Goal: Transaction & Acquisition: Purchase product/service

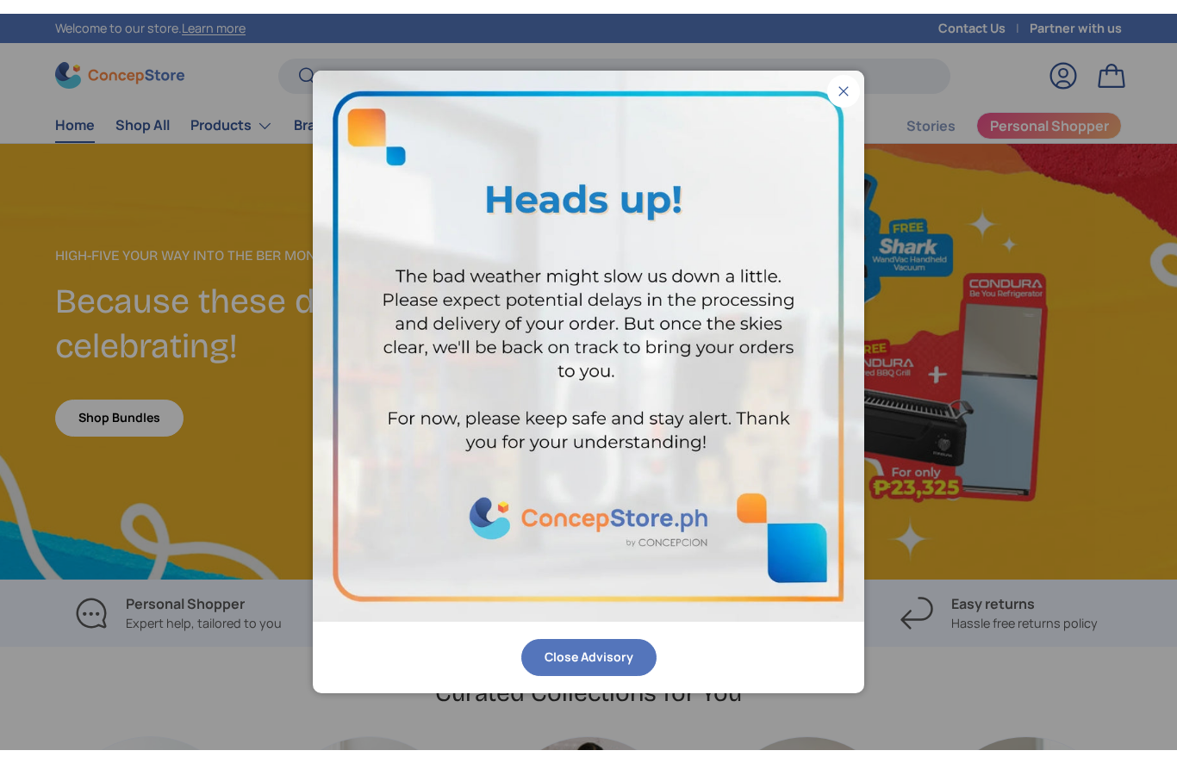
scroll to position [4417, 7014]
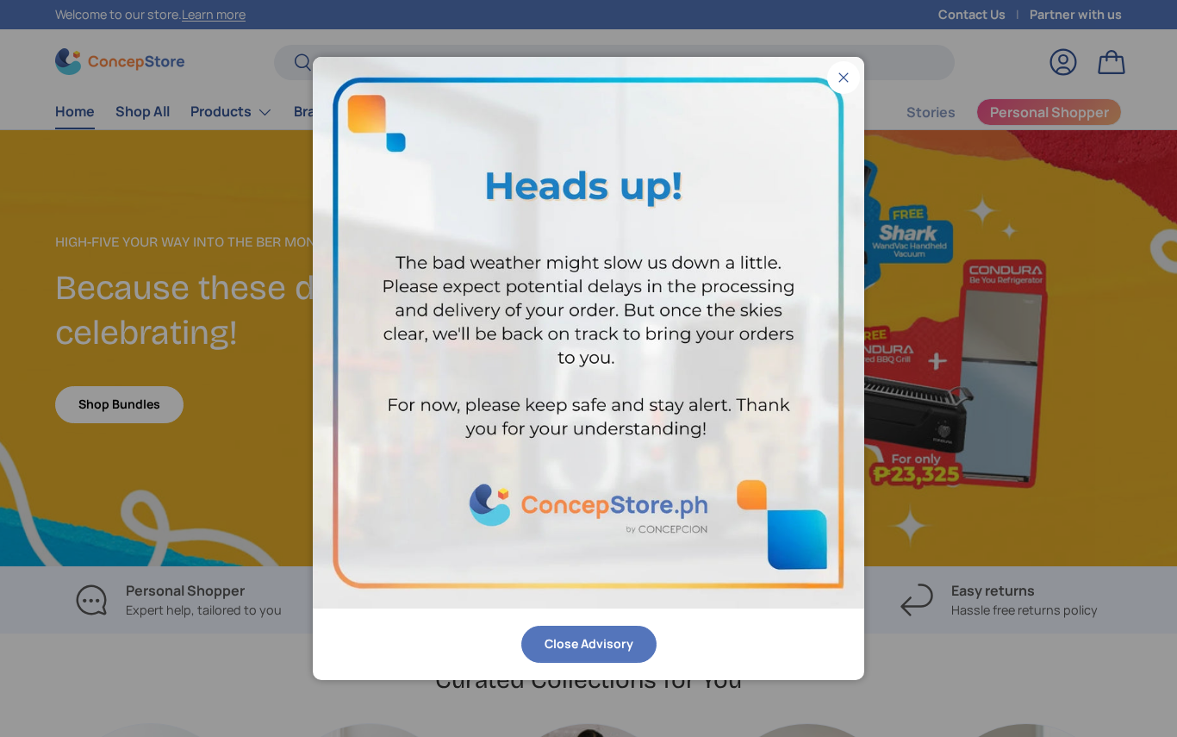
click at [862, 72] on img at bounding box center [588, 332] width 551 height 551
click at [852, 75] on button "Close" at bounding box center [843, 77] width 33 height 33
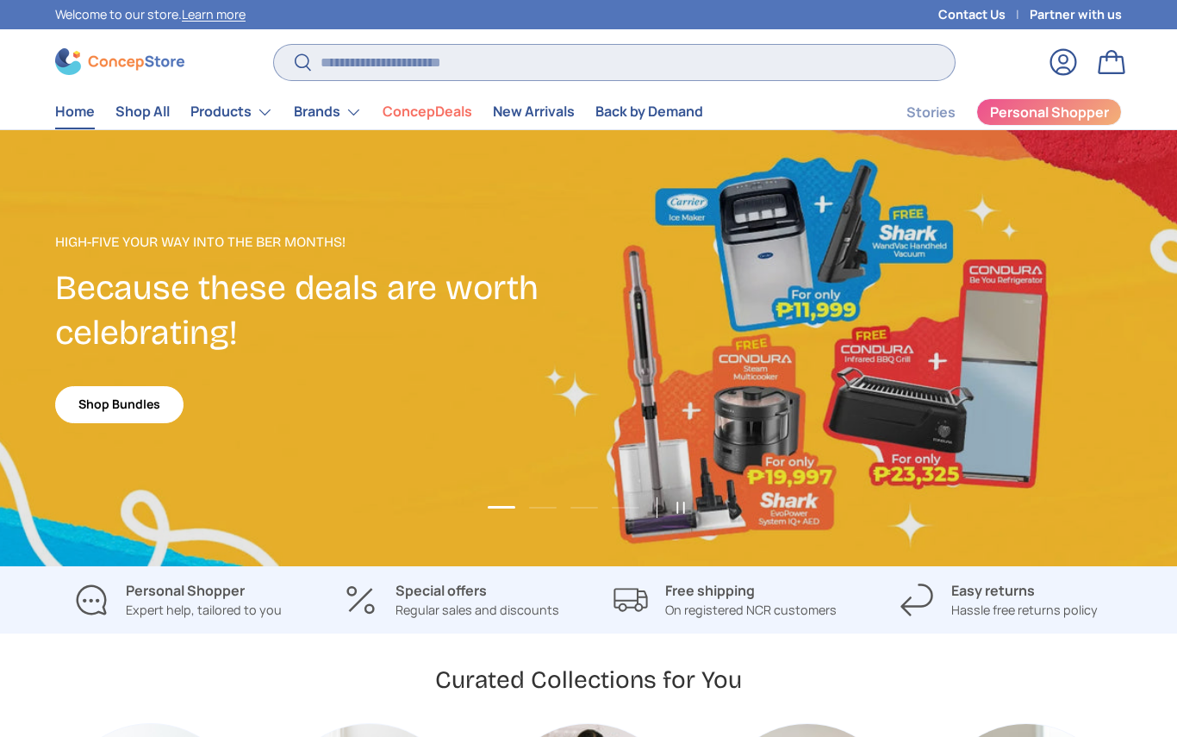
click at [651, 61] on input "Search" at bounding box center [614, 62] width 681 height 35
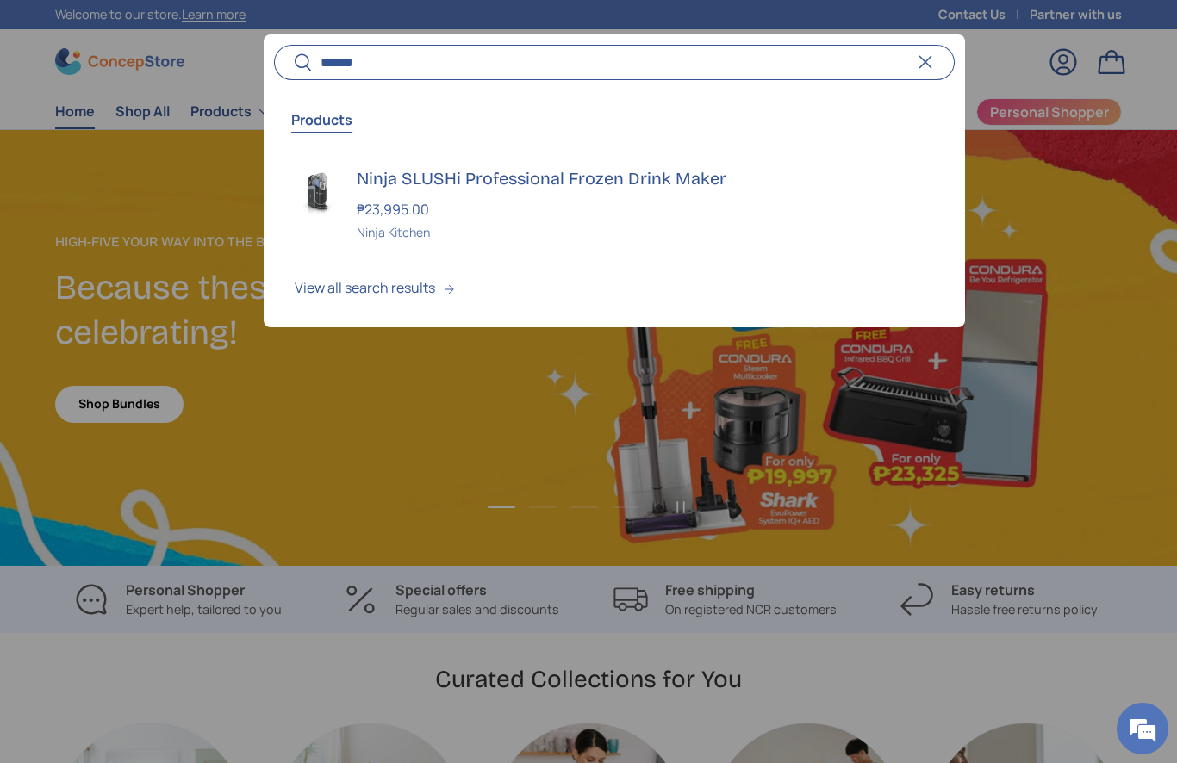
type input "******"
click at [293, 63] on button "Search" at bounding box center [293, 63] width 39 height 40
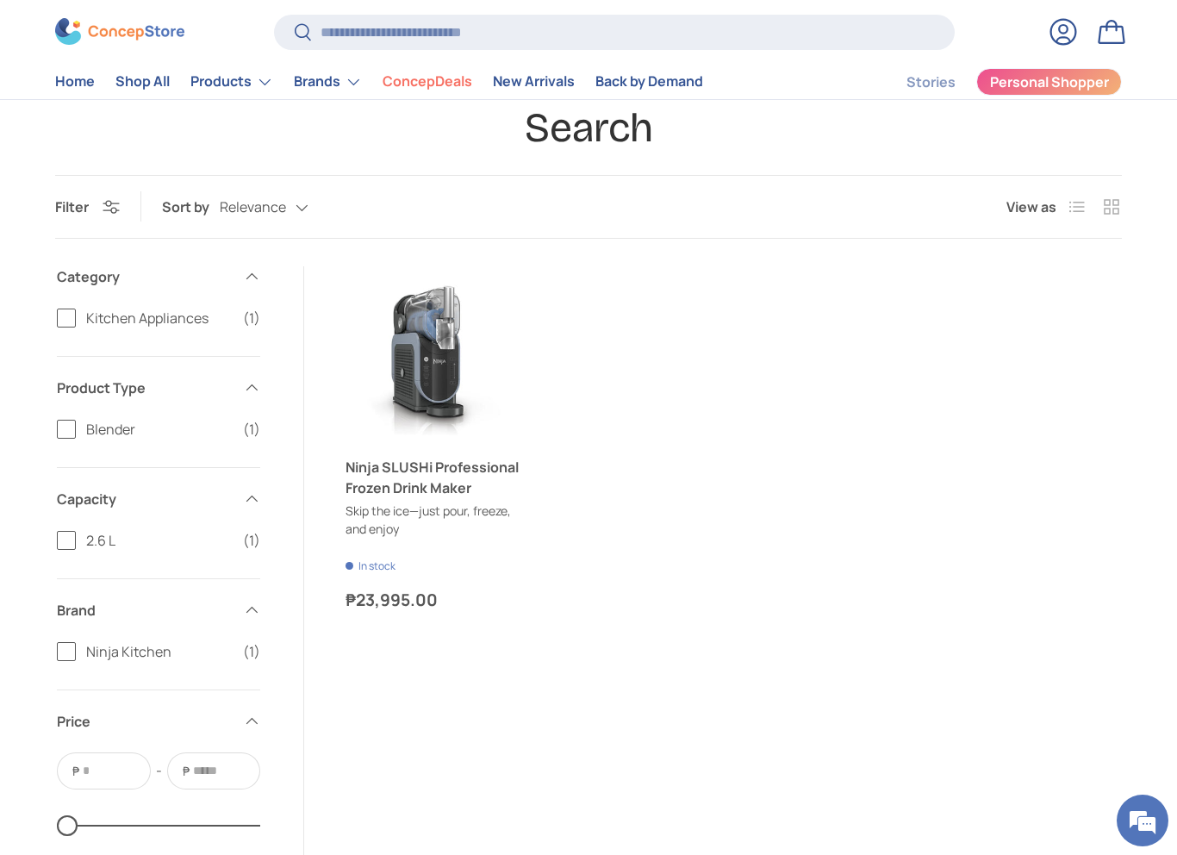
scroll to position [152, 0]
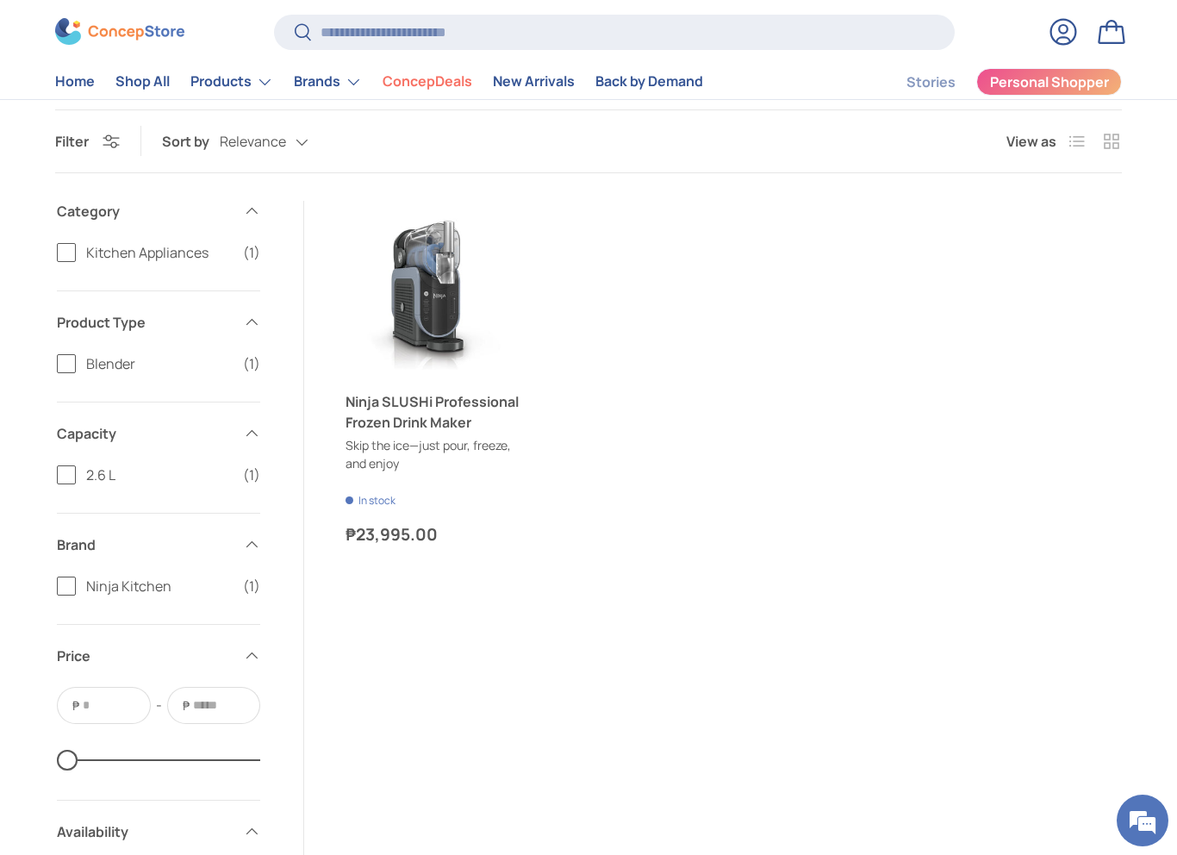
click at [417, 408] on link "Ninja SLUSHi Professional Frozen Drink Maker" at bounding box center [431, 411] width 173 height 41
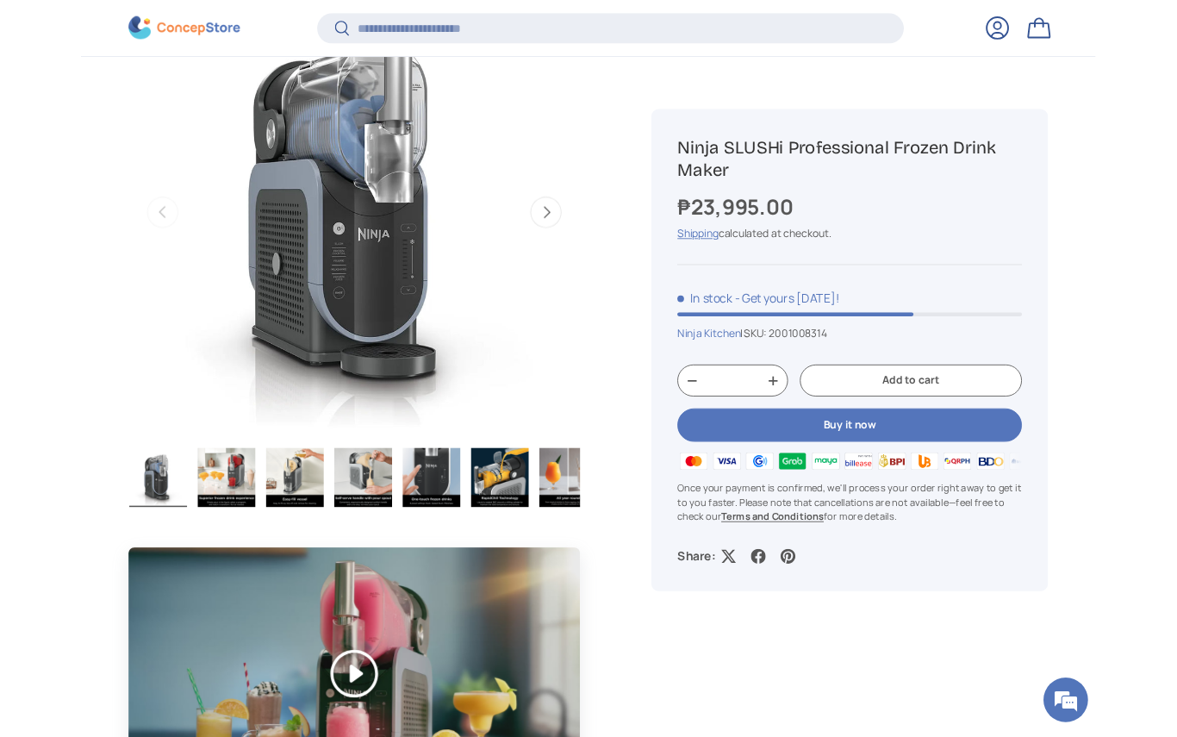
scroll to position [750, 0]
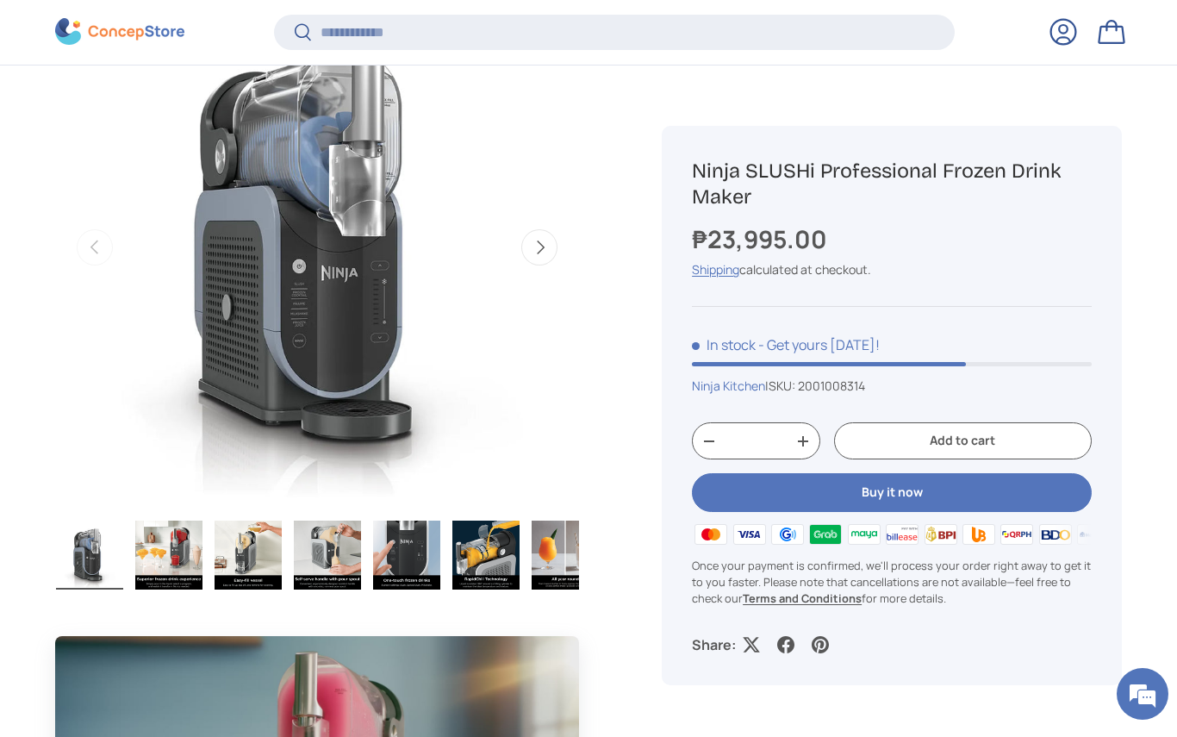
click at [921, 496] on button "Buy it now" at bounding box center [892, 493] width 400 height 39
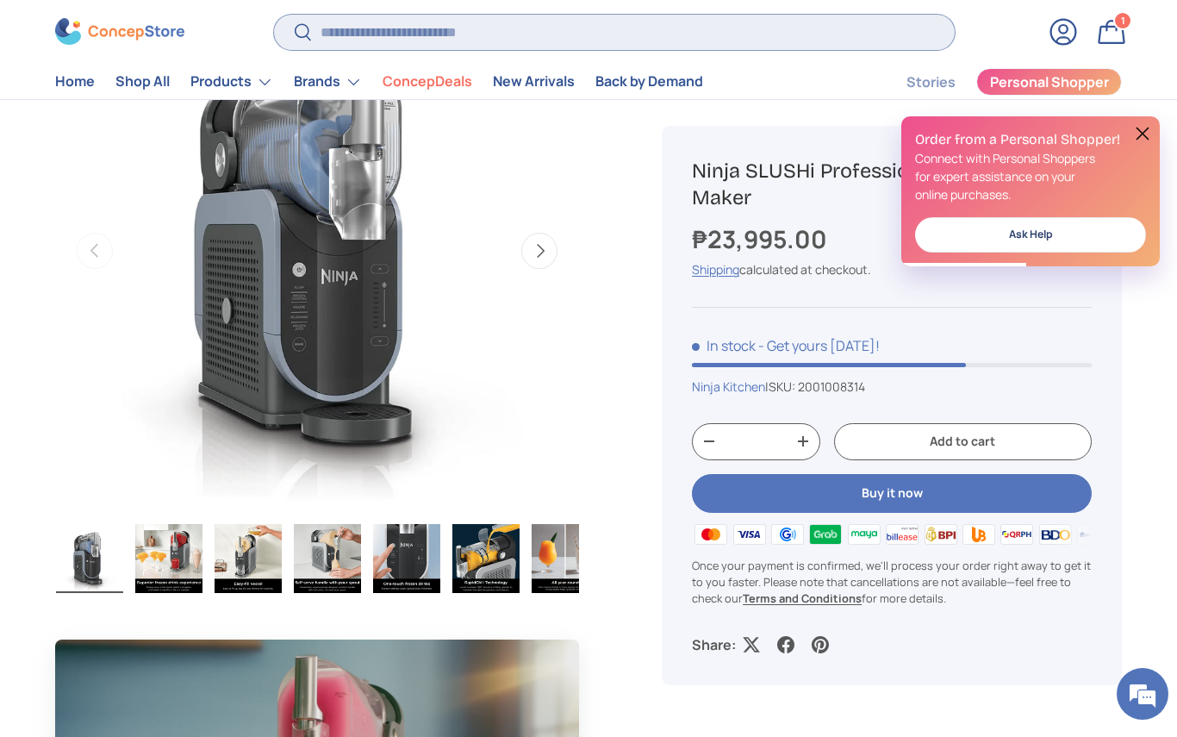
click at [544, 38] on input "Search" at bounding box center [614, 32] width 681 height 35
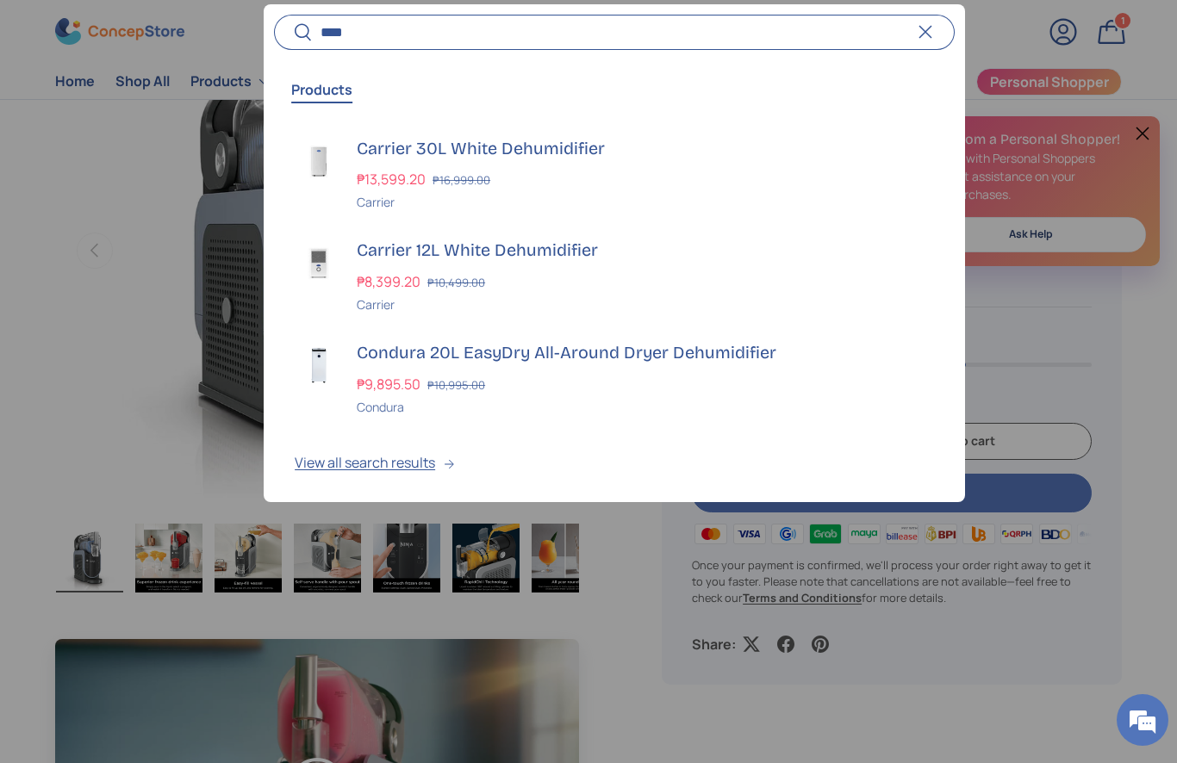
type input "****"
click at [476, 265] on div "Carrier 12L White Dehumidifier ₱8,399.20 ₱10,499.00 Unit price / Unavailable Ca…" at bounding box center [645, 277] width 577 height 75
click at [496, 260] on h3 "Carrier 12L White Dehumidifier" at bounding box center [645, 252] width 577 height 24
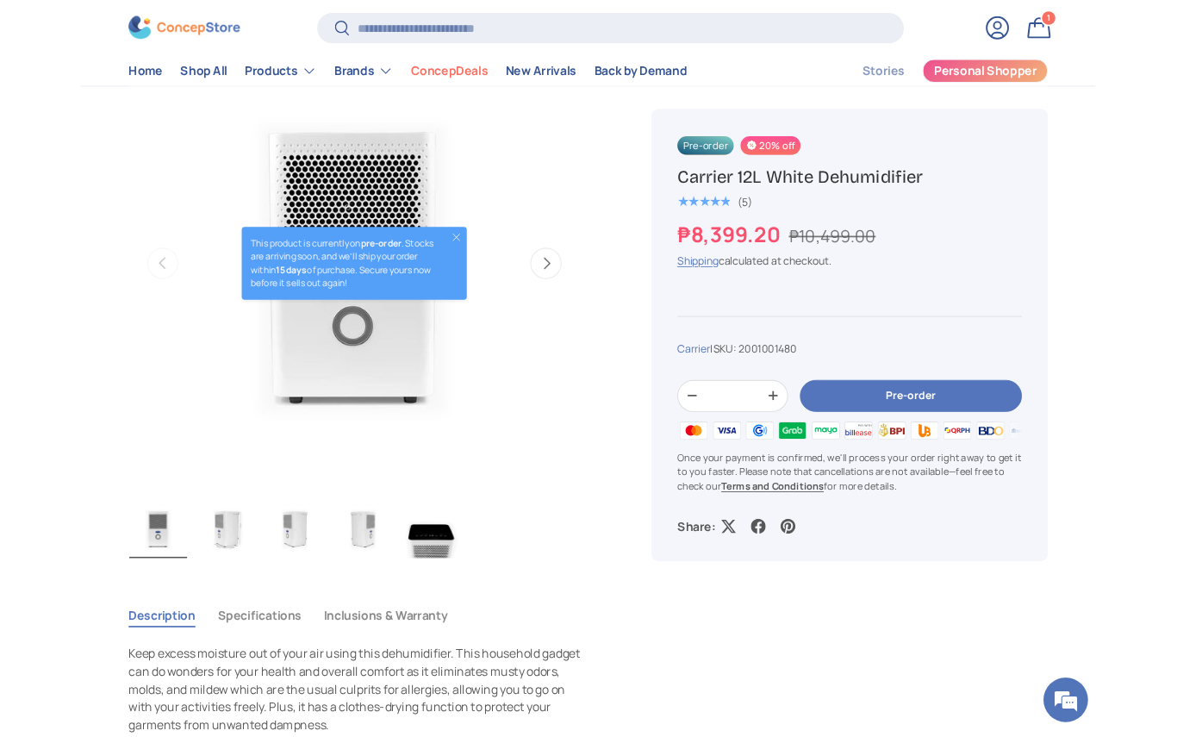
scroll to position [599, 0]
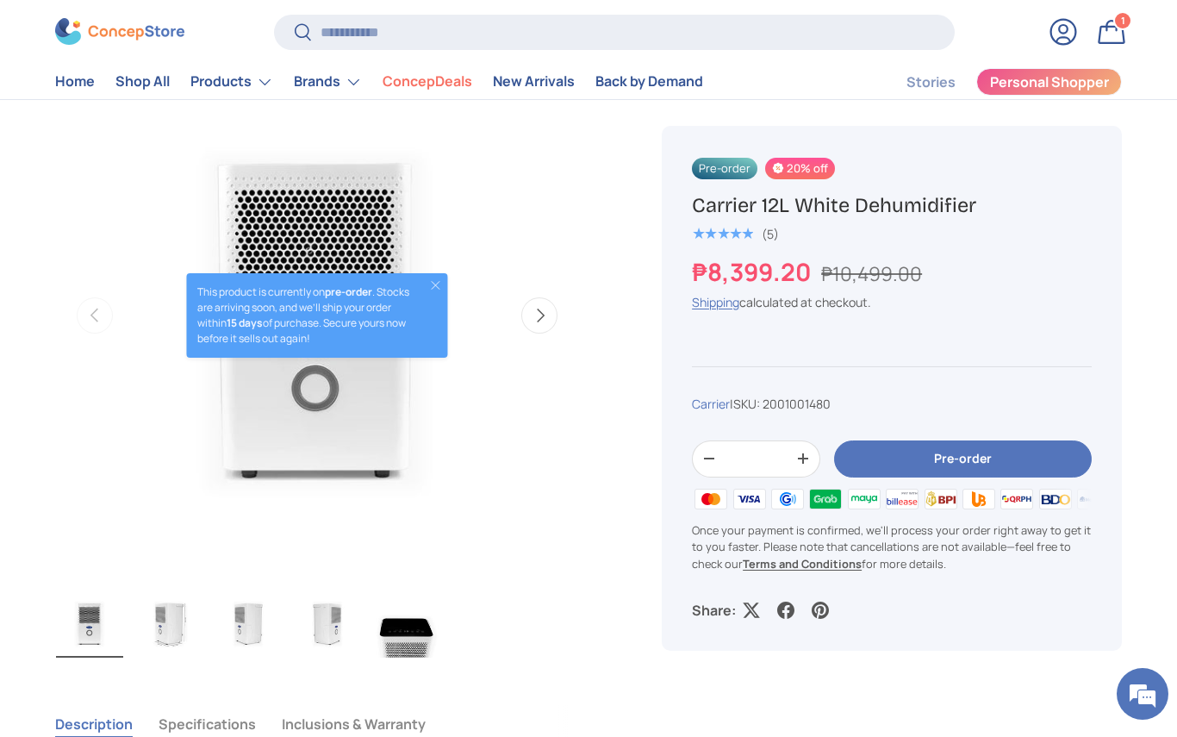
click at [974, 459] on button "Pre-order" at bounding box center [963, 458] width 258 height 37
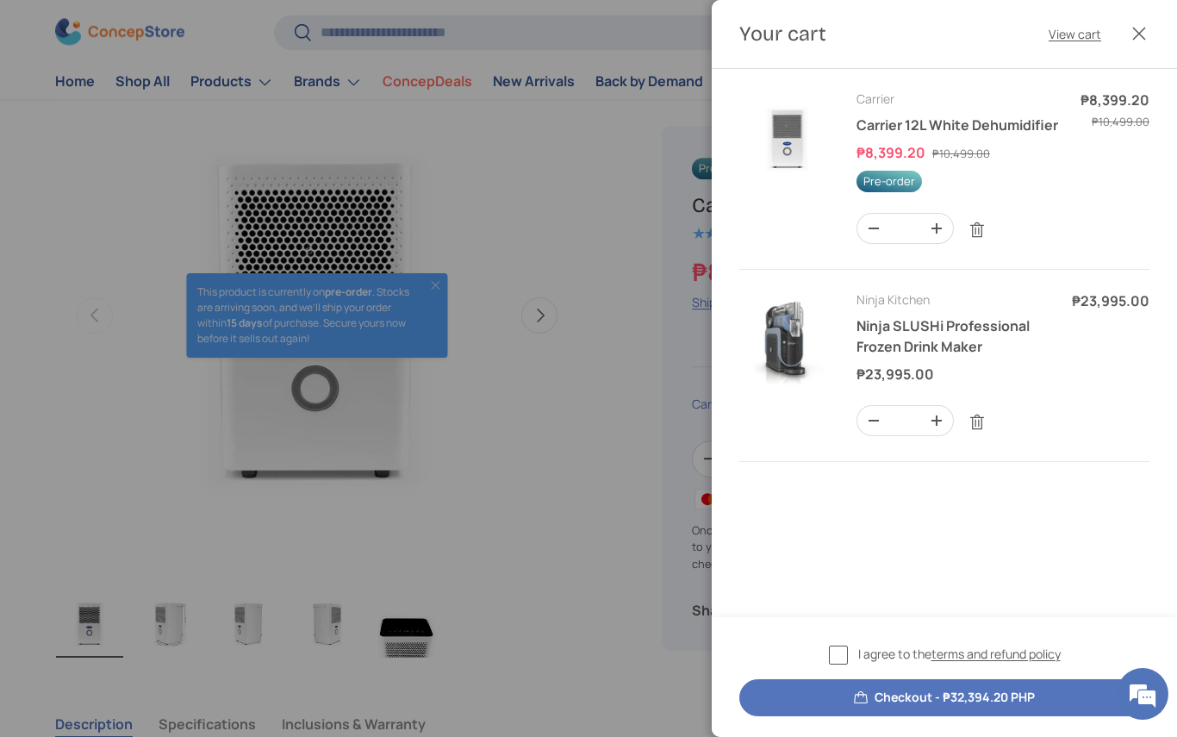
scroll to position [0, 0]
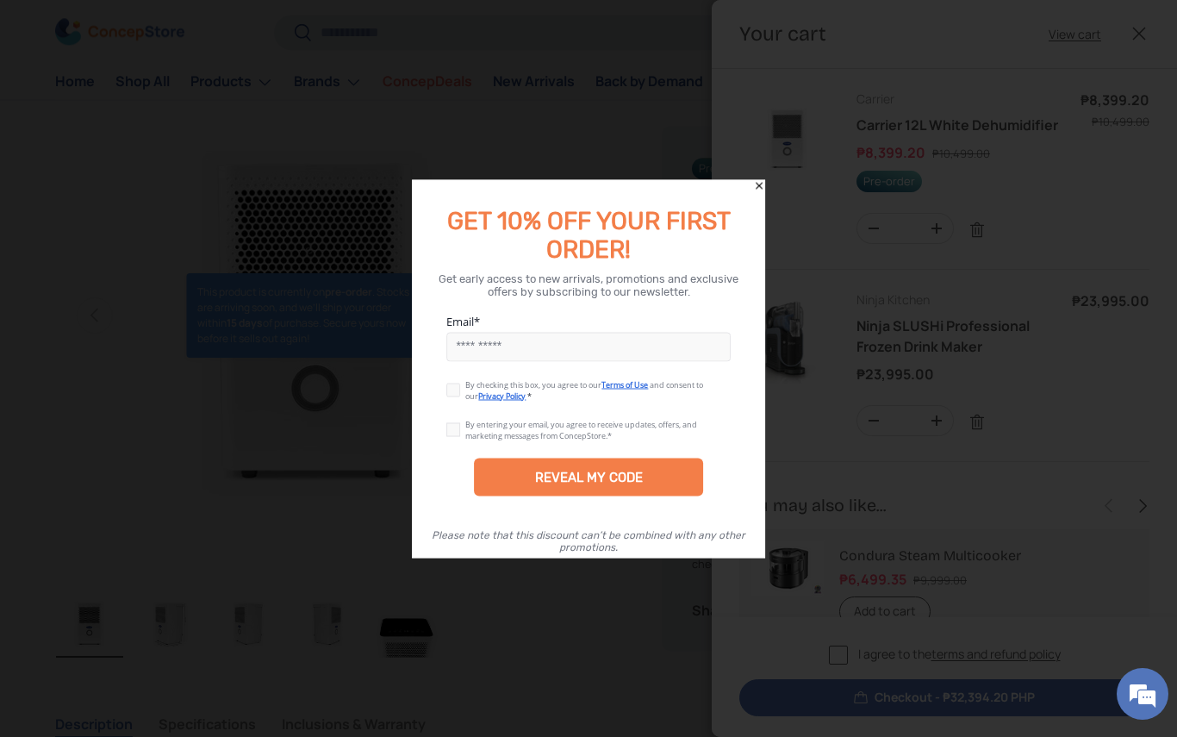
click at [758, 190] on icon "Close" at bounding box center [759, 185] width 12 height 12
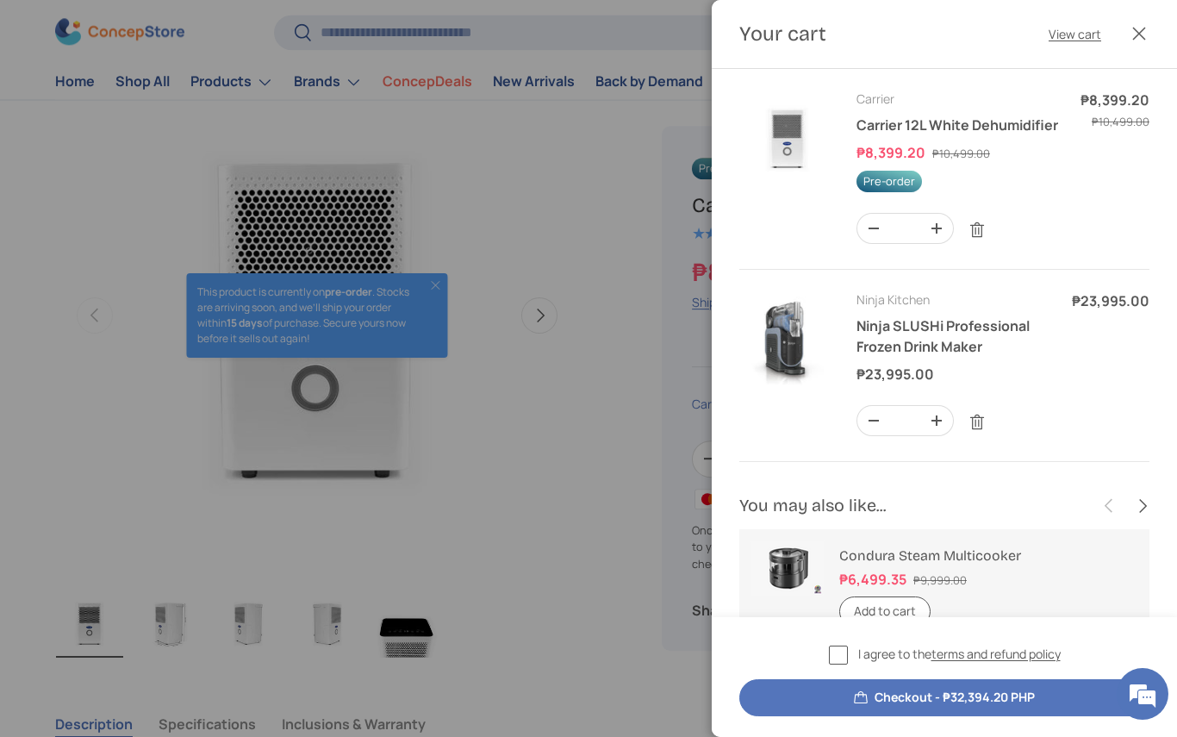
click at [975, 420] on link "Remove" at bounding box center [977, 422] width 33 height 33
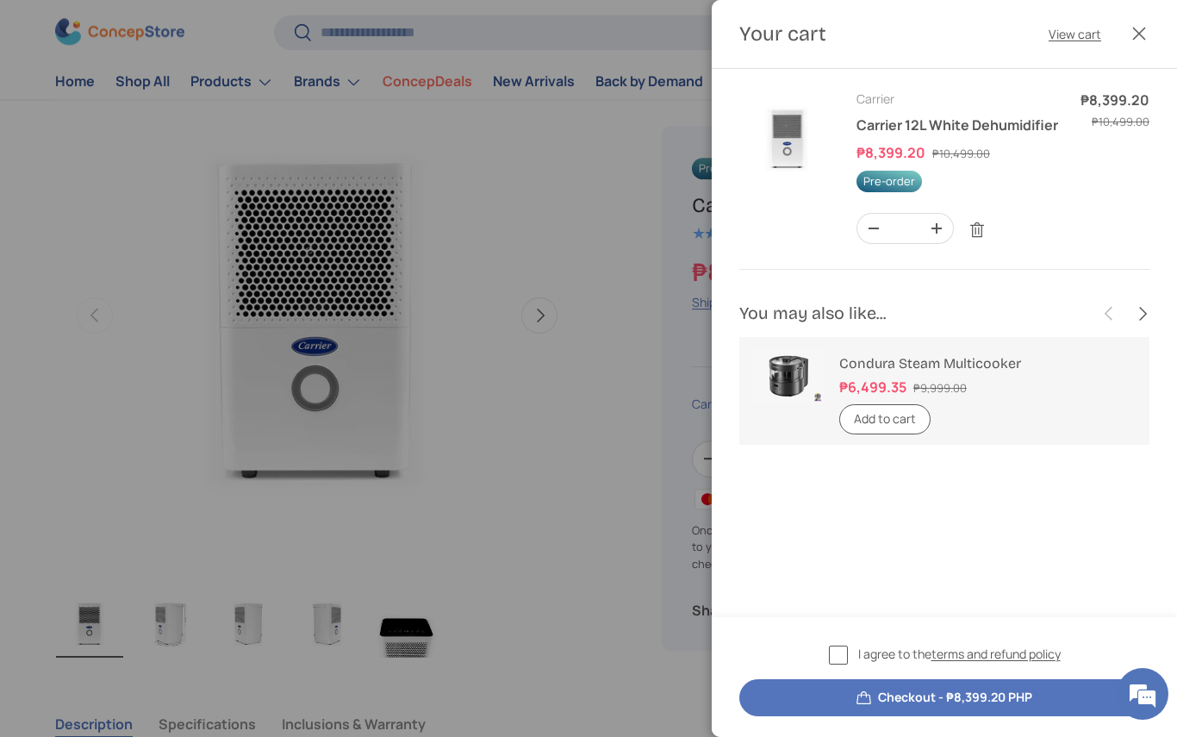
click at [838, 659] on label "I agree to the terms and refund policy" at bounding box center [945, 654] width 232 height 20
click at [1022, 704] on button "Checkout - ₱8,399.20 PHP" at bounding box center [944, 697] width 410 height 37
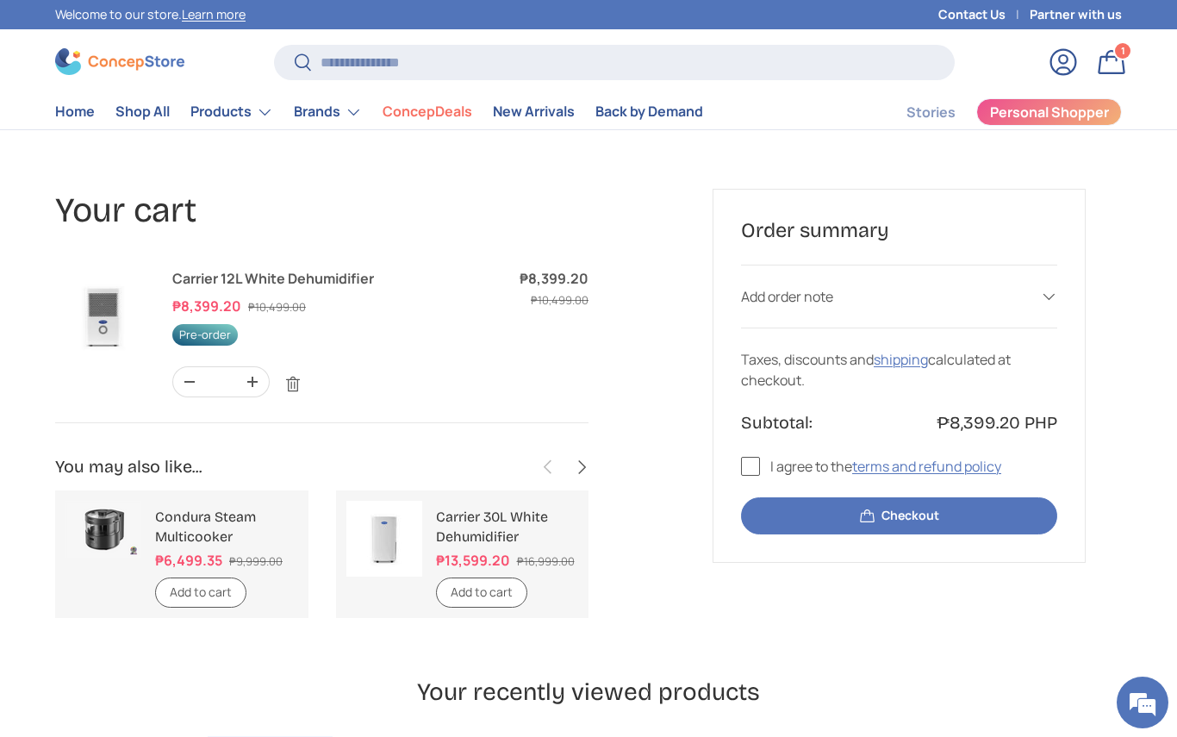
click at [296, 383] on link "Remove" at bounding box center [293, 384] width 33 height 33
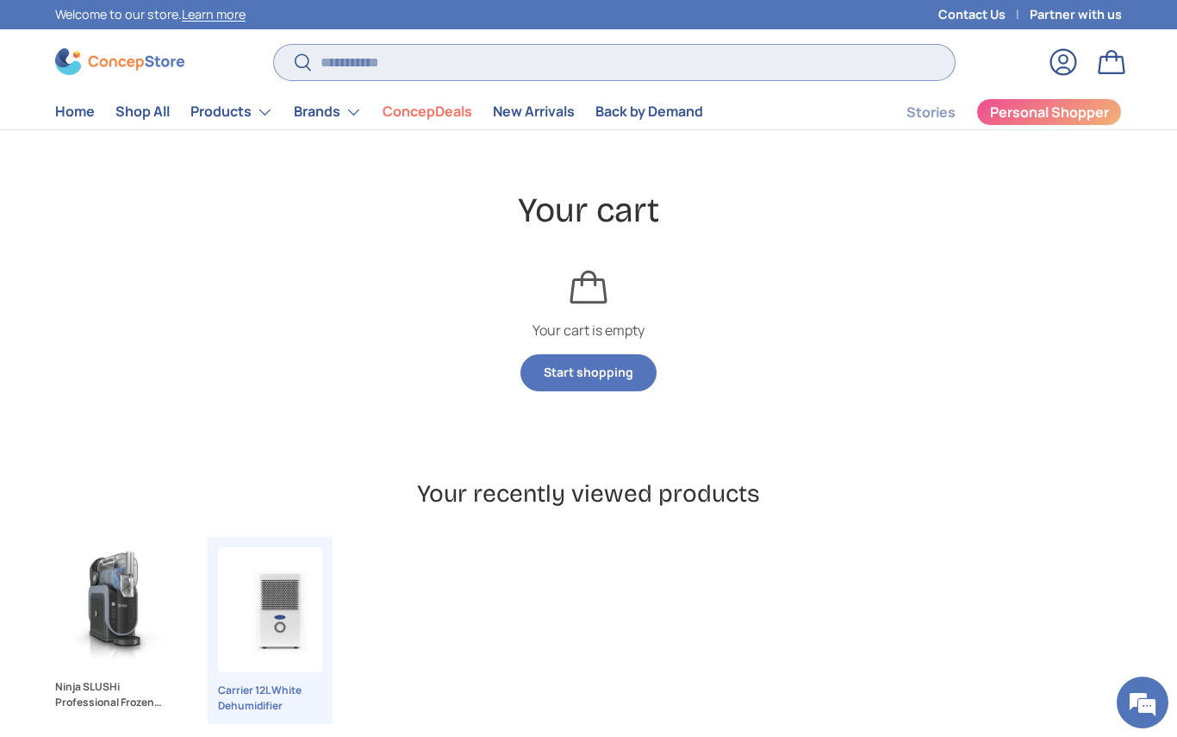
click at [485, 66] on input "Search" at bounding box center [614, 62] width 681 height 35
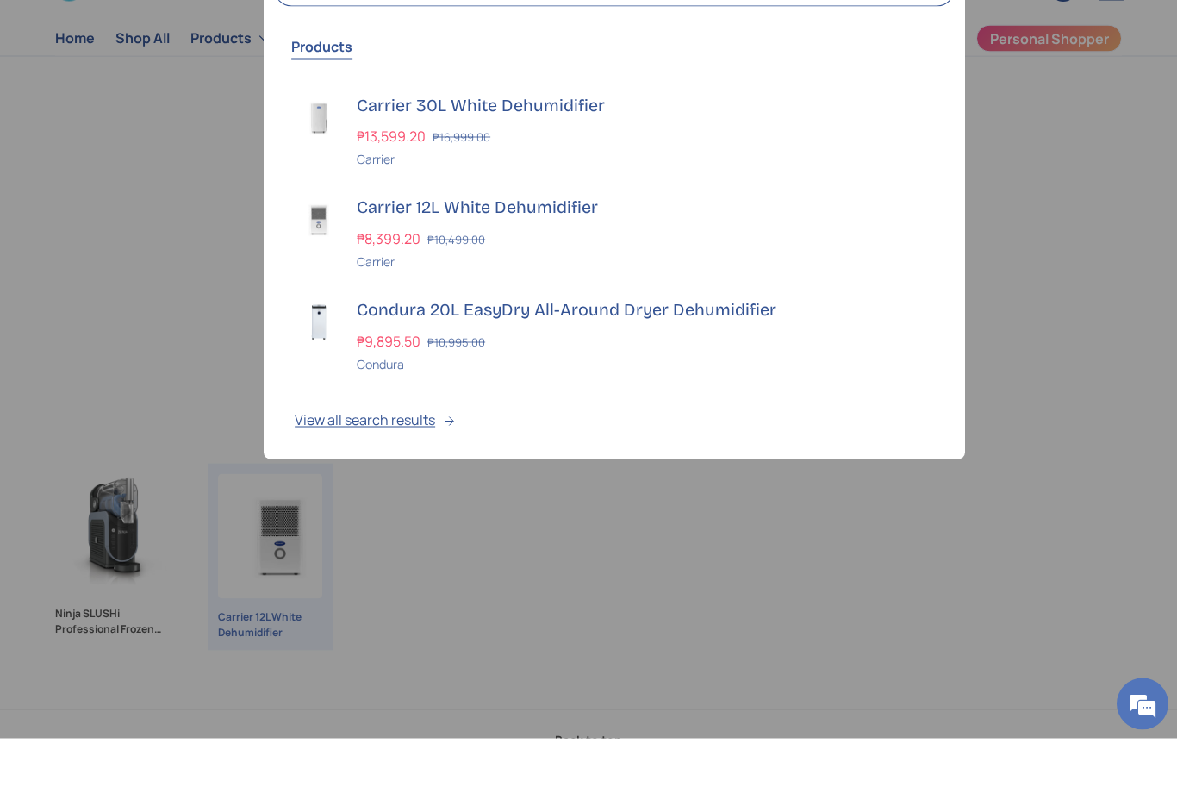
type input "****"
click at [384, 371] on div "Condura 20L EasyDry All-Around Dryer Dehumidifier ₱9,895.50 ₱10,995.00 Unit pri…" at bounding box center [645, 408] width 577 height 75
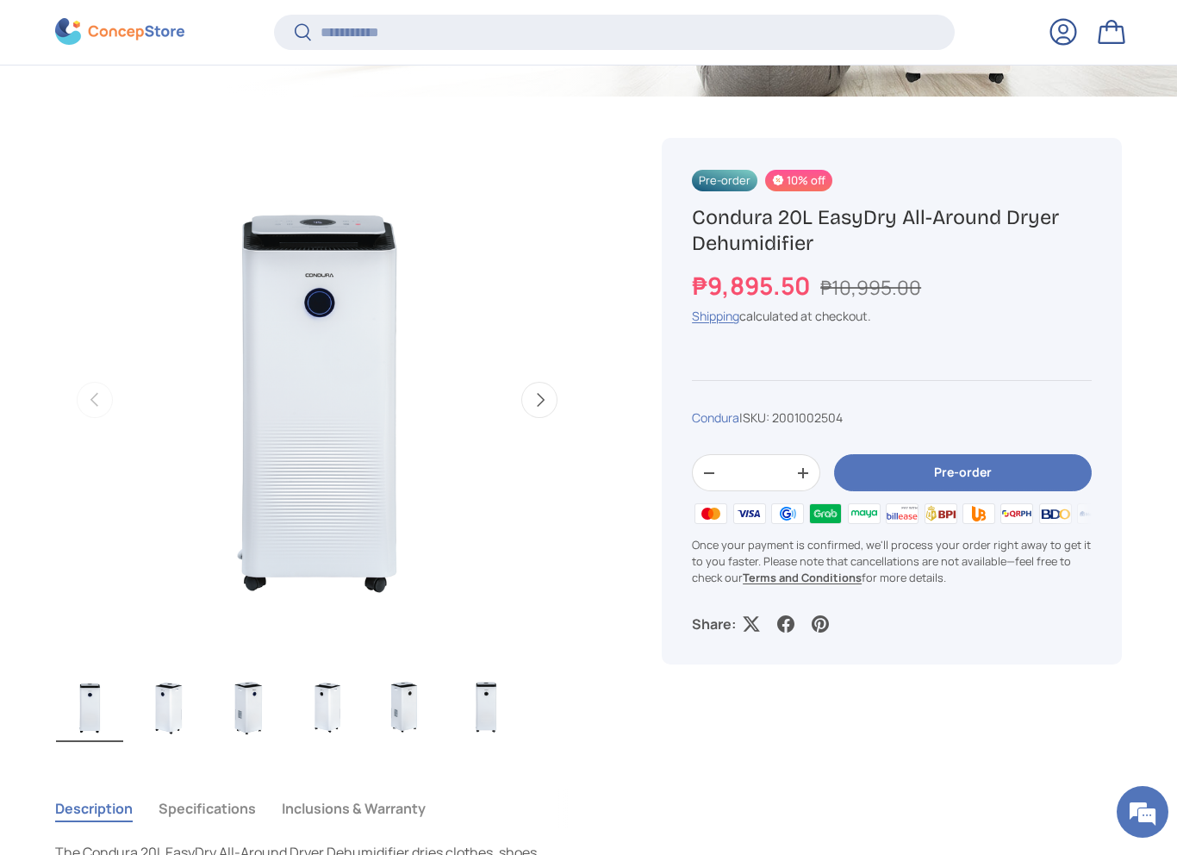
scroll to position [558, 0]
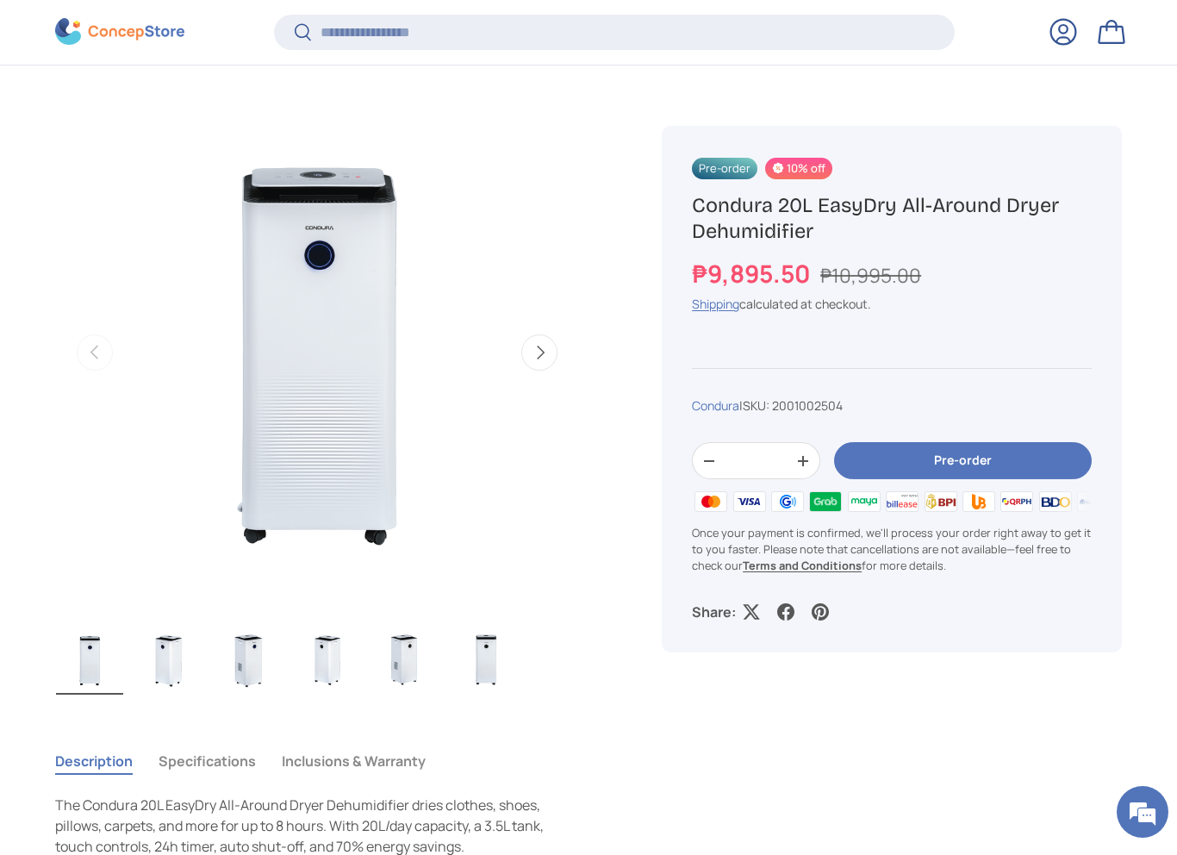
click at [955, 467] on button "Pre-order" at bounding box center [963, 461] width 258 height 37
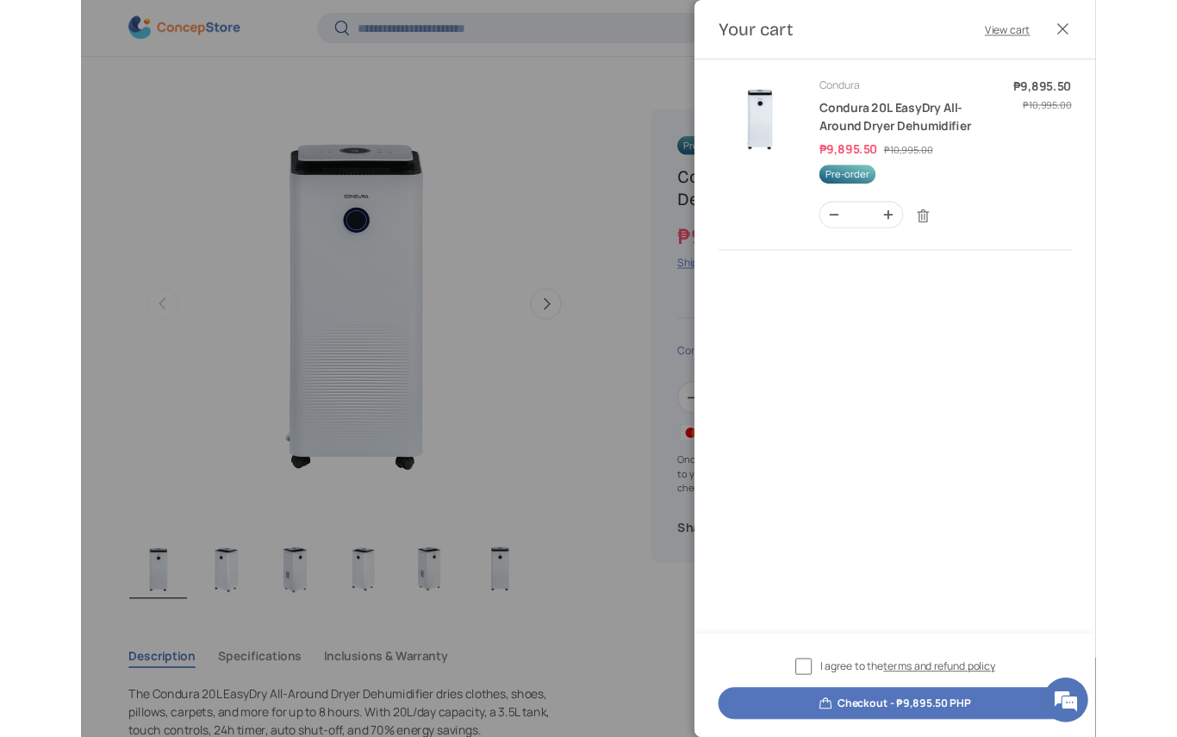
scroll to position [0, 0]
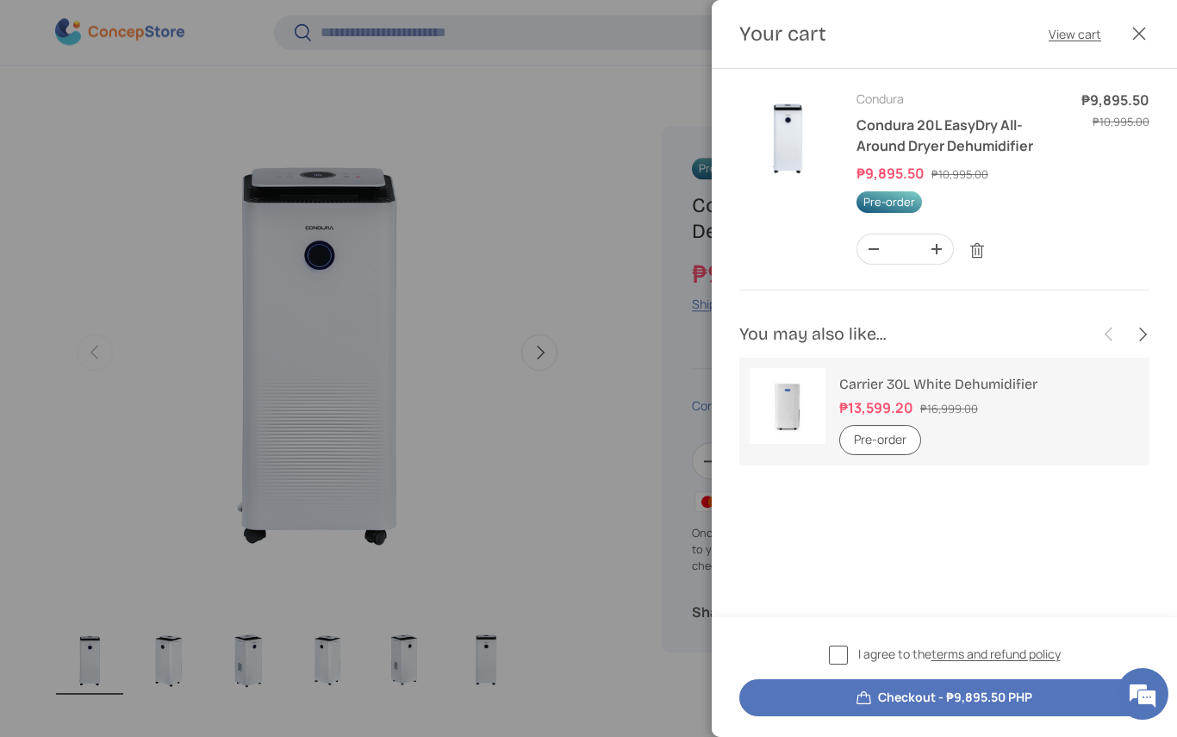
click at [957, 697] on button "Checkout - ₱9,895.50 PHP" at bounding box center [944, 697] width 410 height 37
click at [858, 663] on span "I agree to the terms and refund policy" at bounding box center [959, 653] width 202 height 18
click at [921, 694] on button "Checkout - ₱9,895.50 PHP" at bounding box center [944, 697] width 410 height 37
click at [976, 251] on link "Remove" at bounding box center [977, 250] width 33 height 33
click at [974, 253] on link "Remove" at bounding box center [977, 250] width 33 height 33
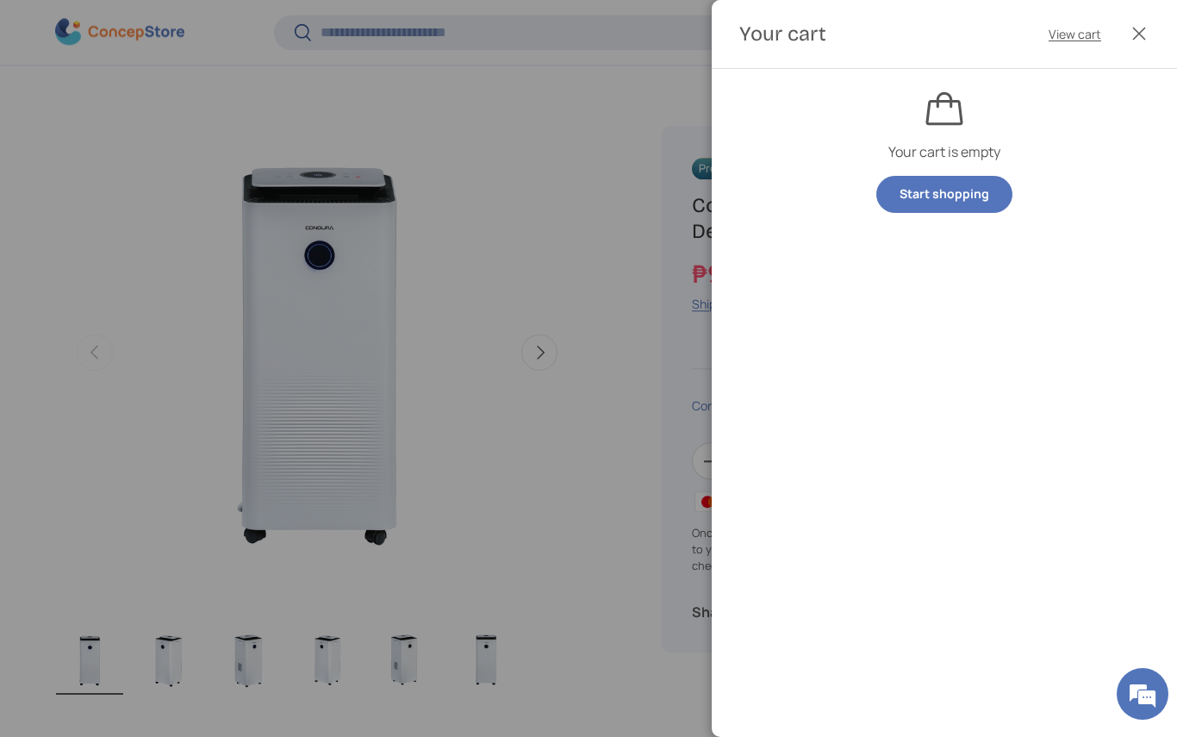
click at [45, 153] on div at bounding box center [588, 368] width 1177 height 737
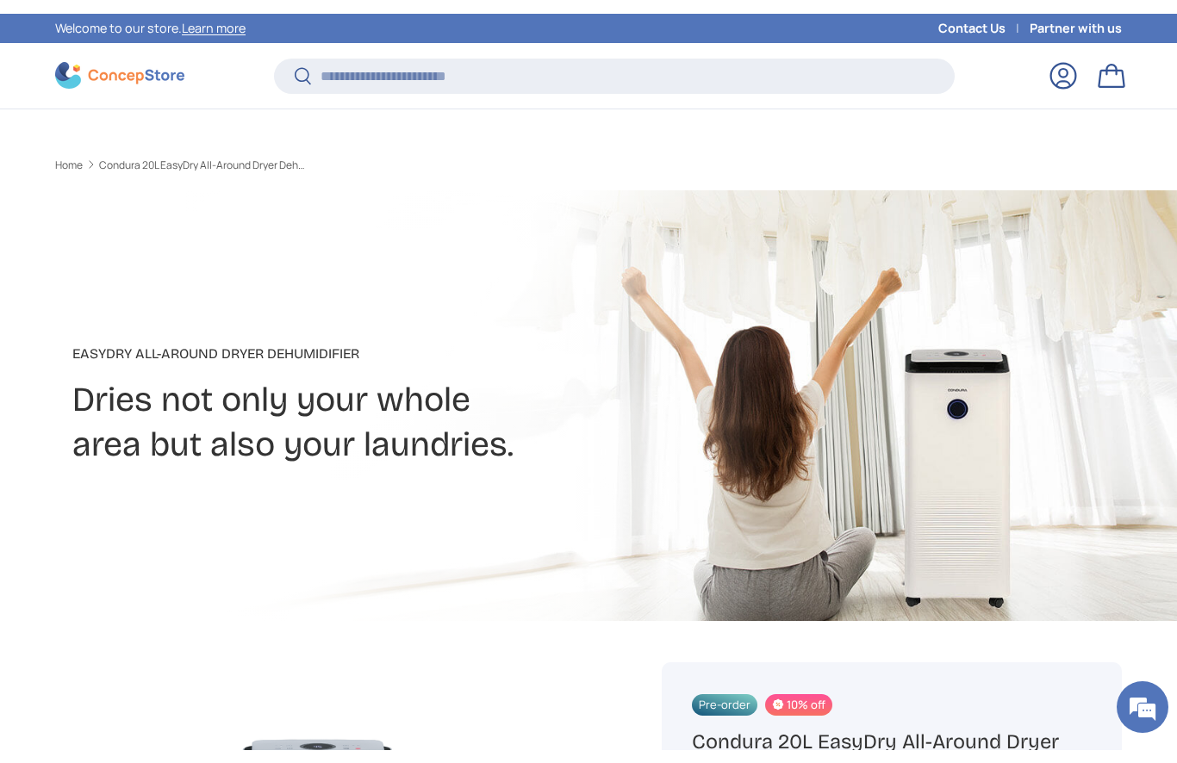
scroll to position [558, 0]
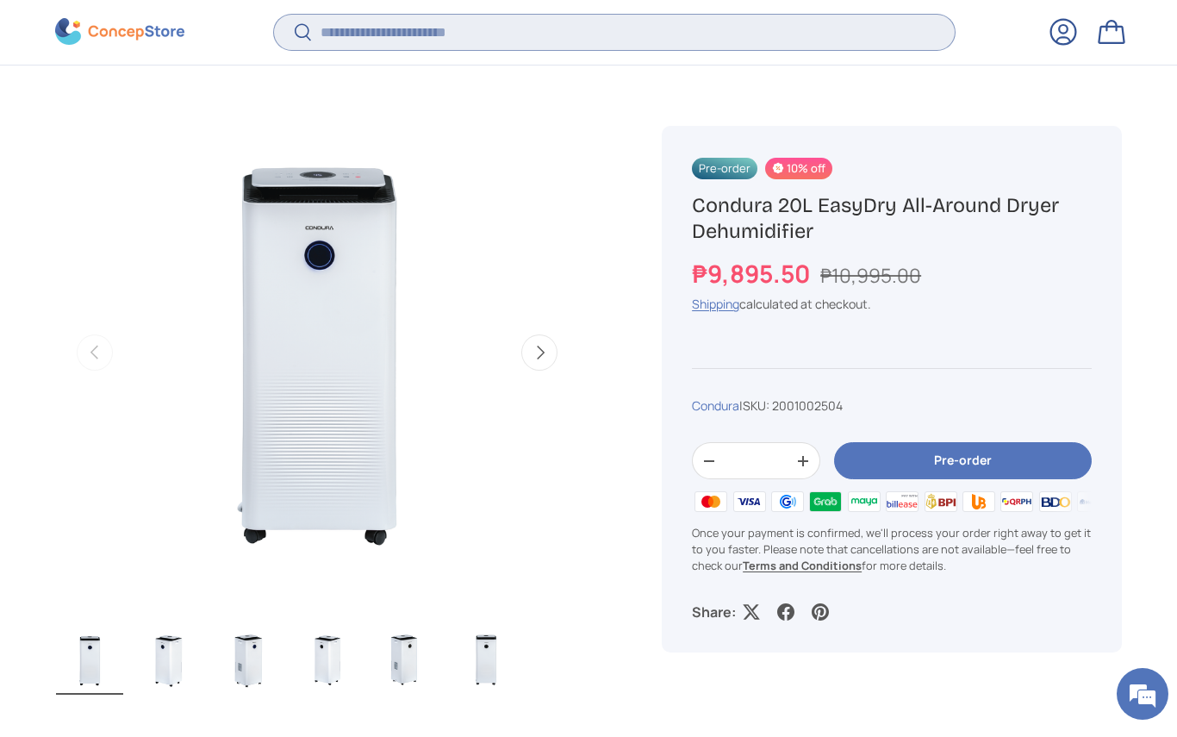
click at [503, 38] on input "Search" at bounding box center [614, 32] width 681 height 35
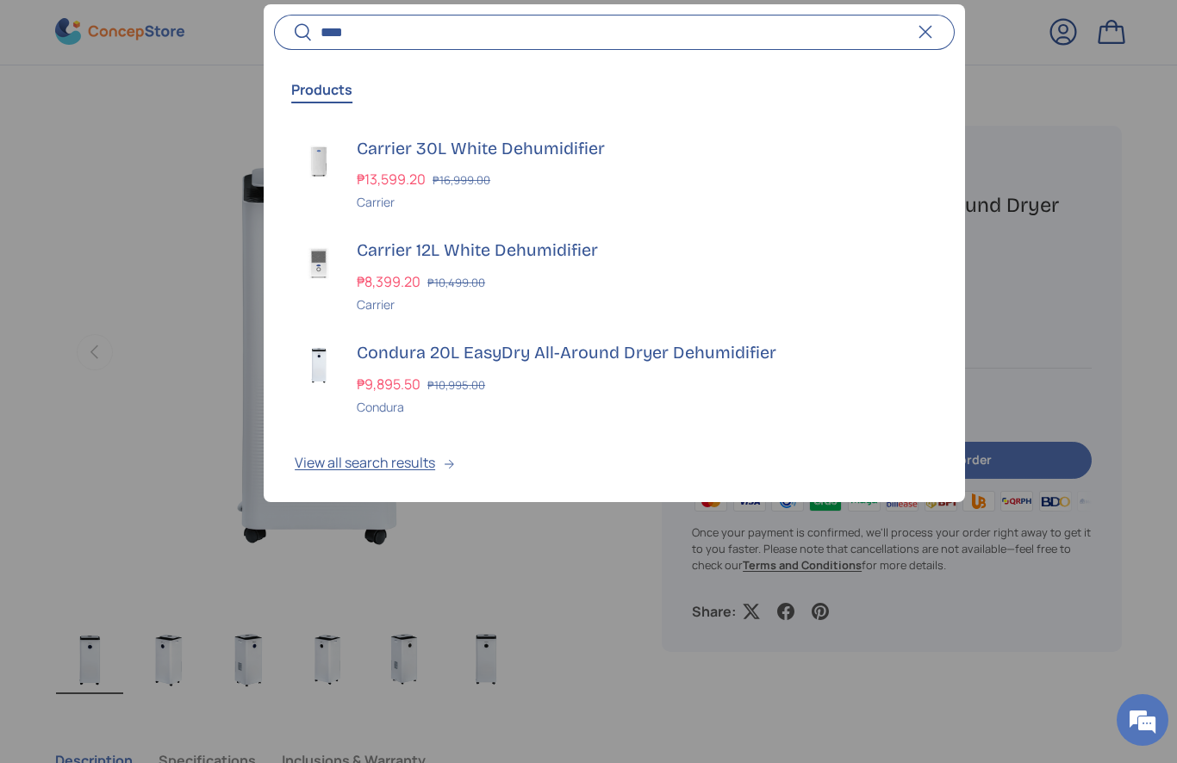
type input "****"
click at [498, 152] on h3 "Carrier 30L White Dehumidifier" at bounding box center [645, 149] width 577 height 24
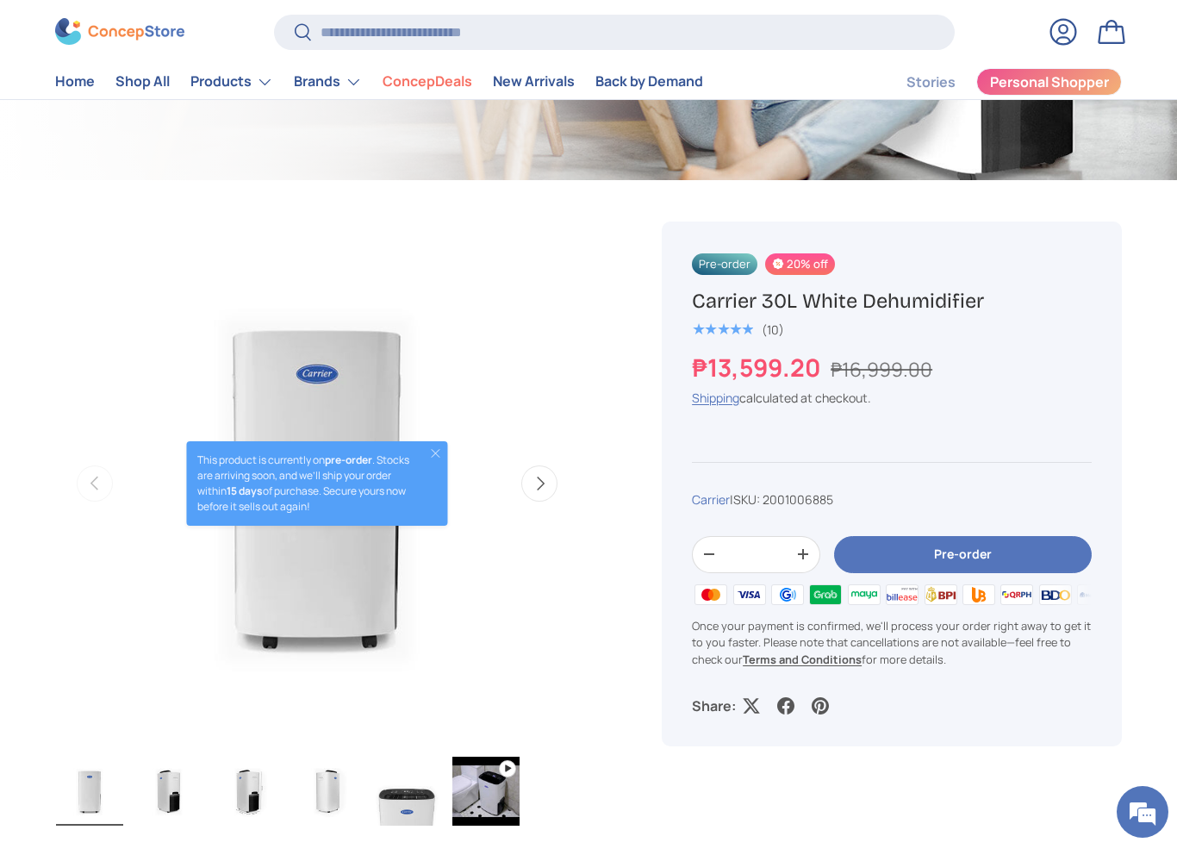
scroll to position [489, 0]
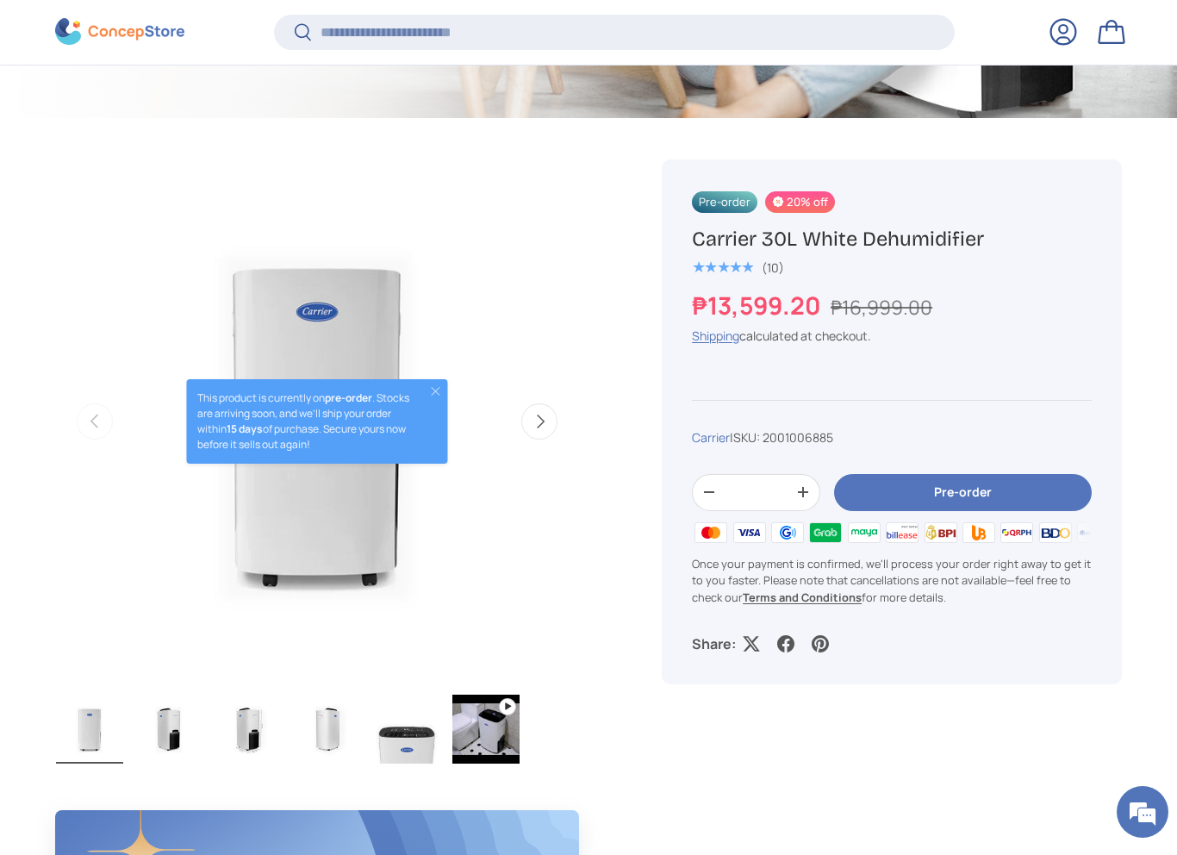
click at [955, 480] on button "Pre-order" at bounding box center [963, 492] width 258 height 37
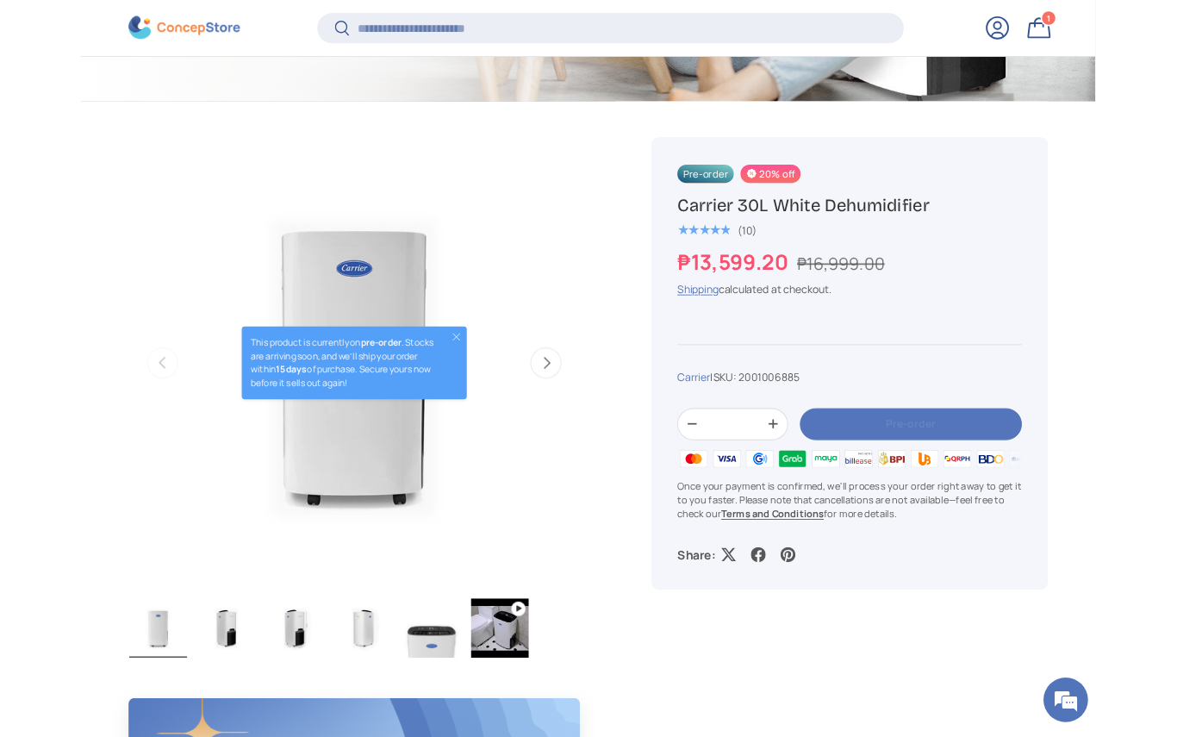
scroll to position [0, 0]
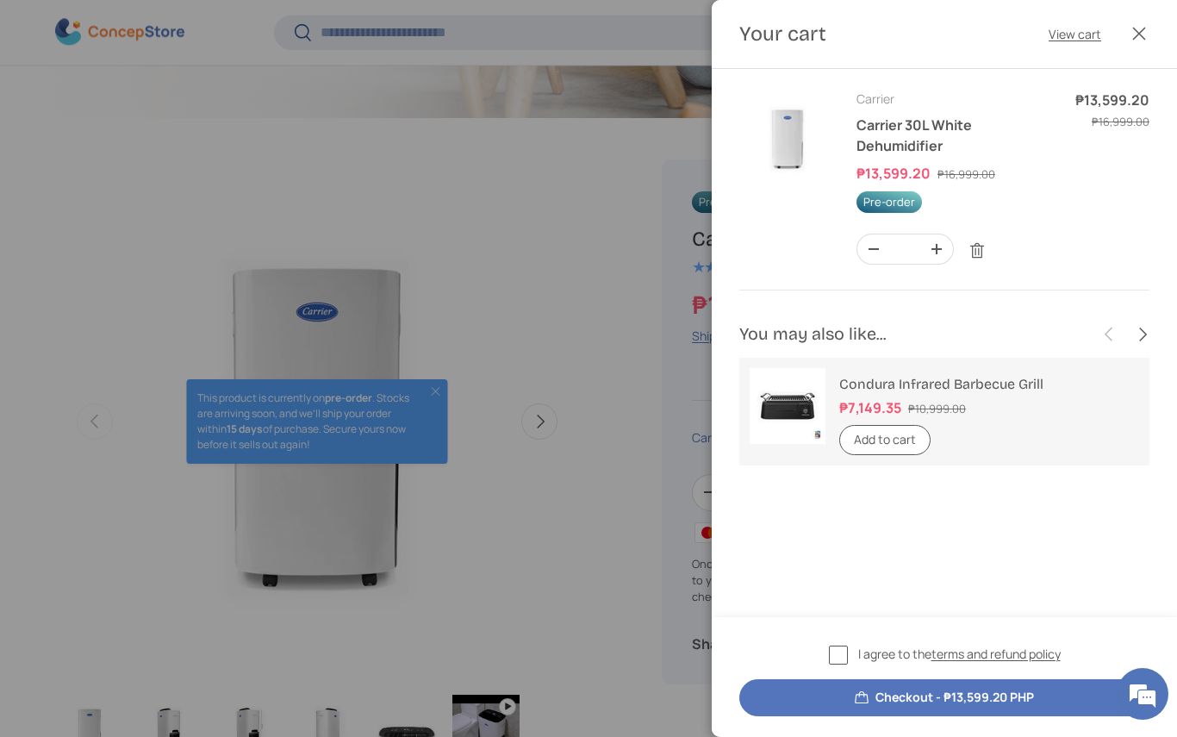
click at [831, 673] on div "I agree to the terms and refund policy Checkout - ₱13,599.20 PHP" at bounding box center [944, 680] width 410 height 72
click at [845, 654] on label "I agree to the terms and refund policy" at bounding box center [945, 654] width 232 height 20
click at [962, 705] on button "Checkout - ₱13,599.20 PHP" at bounding box center [944, 697] width 410 height 37
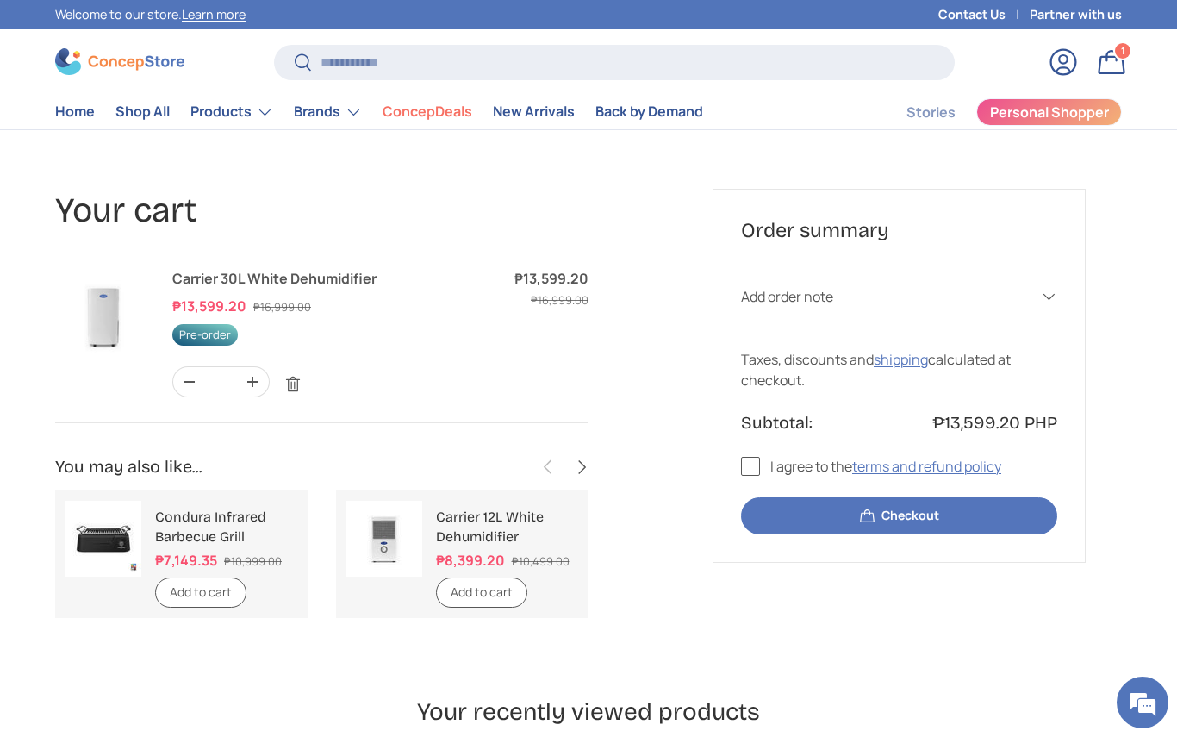
click at [294, 386] on link "Remove" at bounding box center [293, 384] width 33 height 33
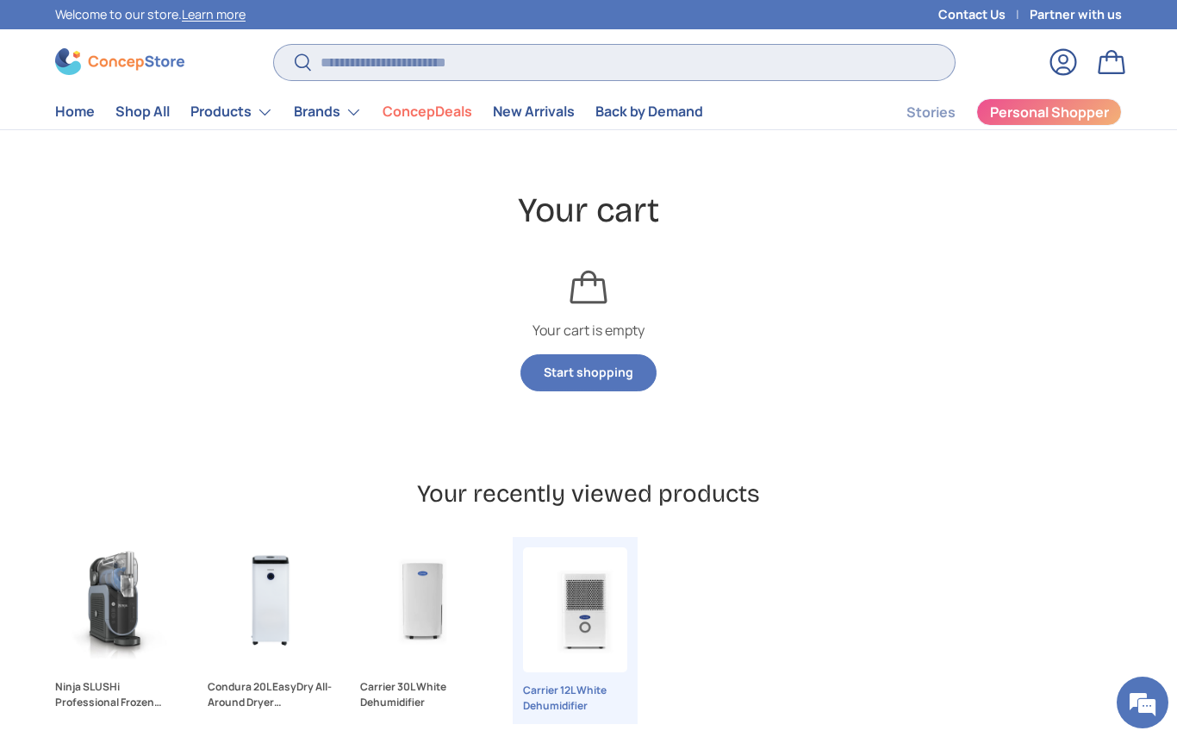
click at [407, 72] on input "Search" at bounding box center [614, 62] width 681 height 35
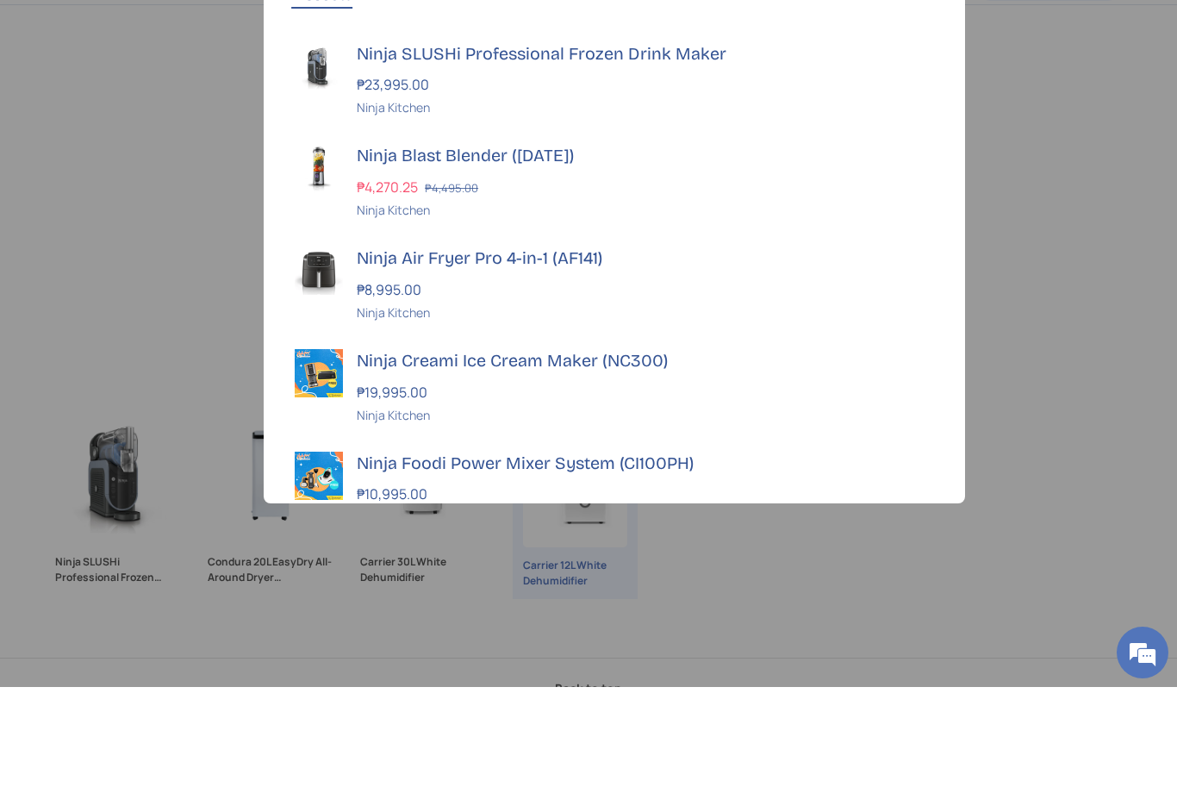
type input "*****"
click at [470, 167] on h3 "Ninja SLUSHi Professional Frozen Drink Maker" at bounding box center [645, 179] width 577 height 24
